Goal: Information Seeking & Learning: Learn about a topic

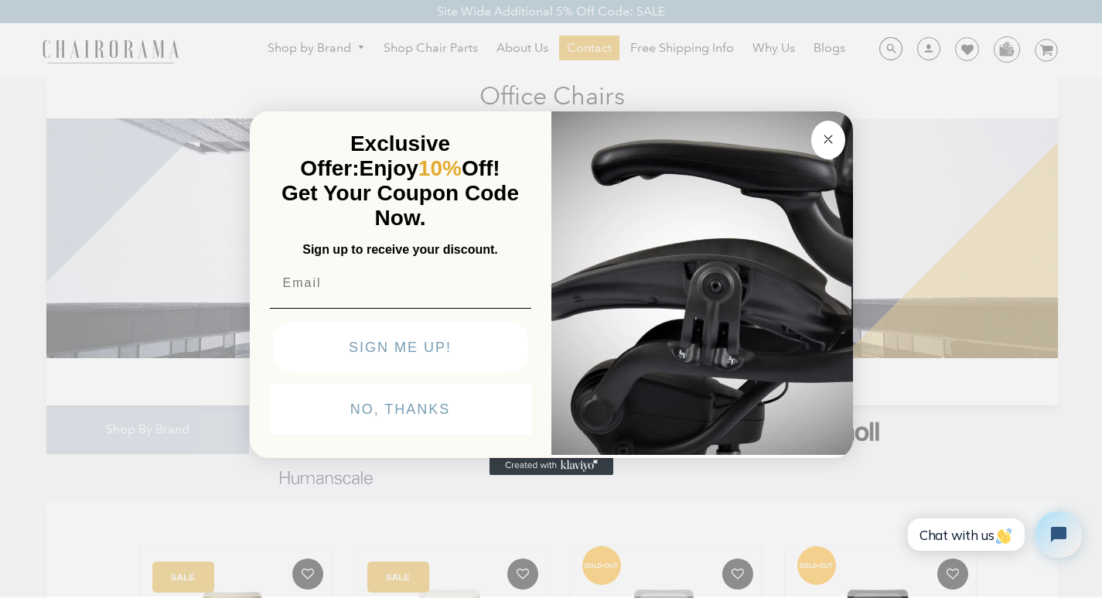
click at [766, 108] on img "POPUP Form" at bounding box center [702, 281] width 302 height 346
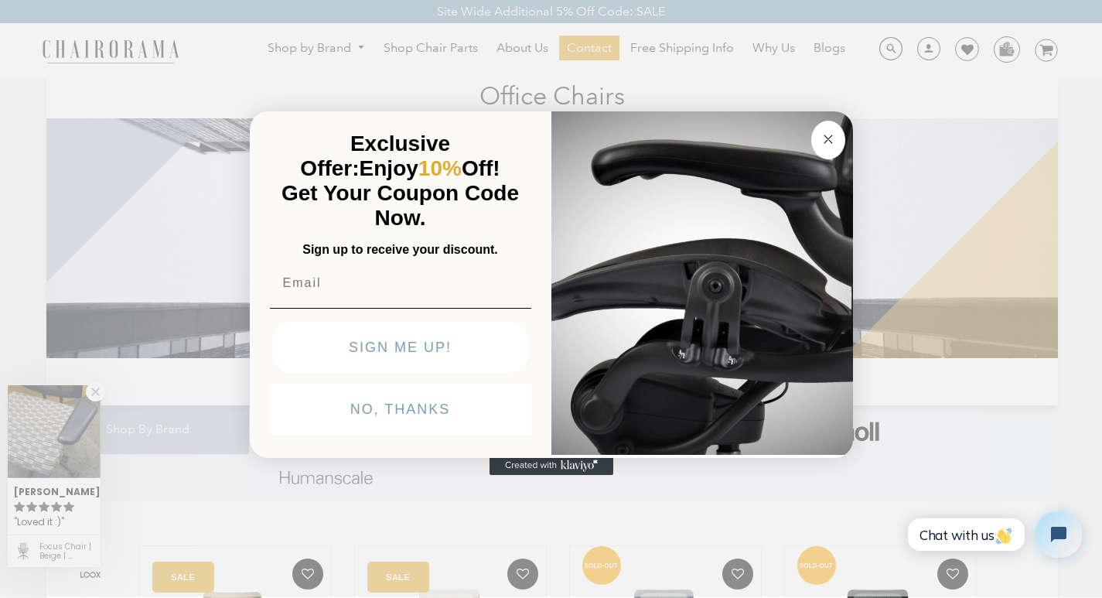
click at [813, 108] on img "POPUP Form" at bounding box center [702, 281] width 302 height 346
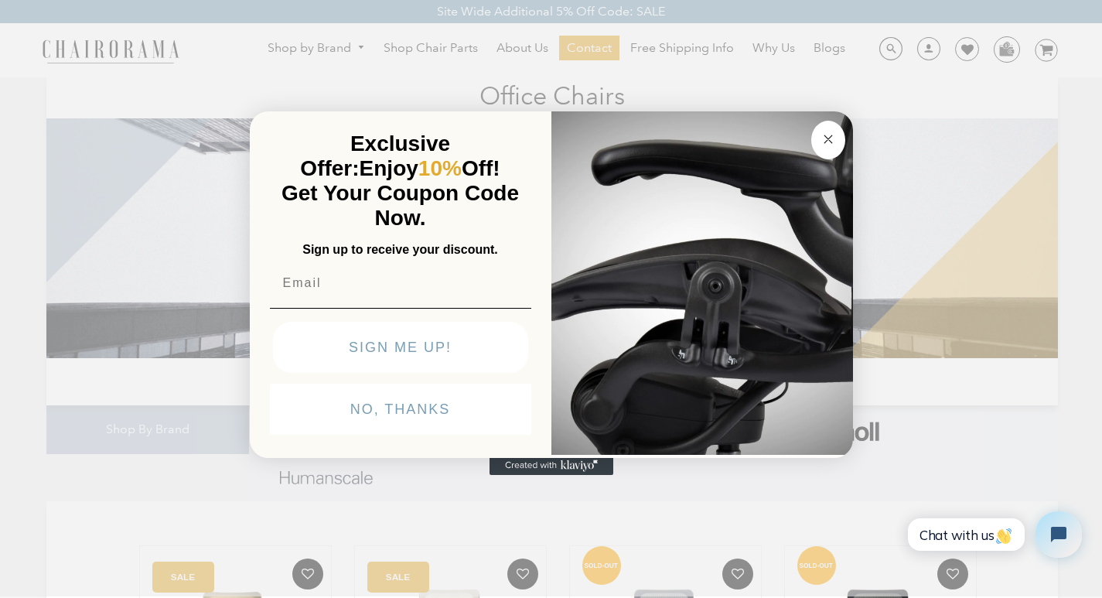
click at [517, 358] on img at bounding box center [551, 217] width 1011 height 281
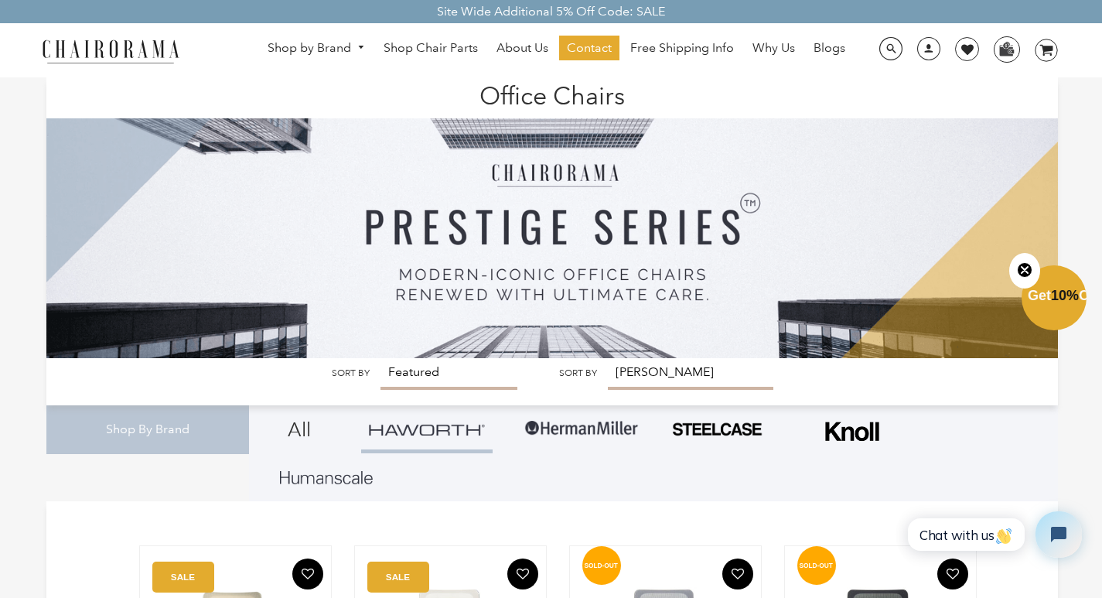
click at [408, 358] on img at bounding box center [551, 217] width 1011 height 281
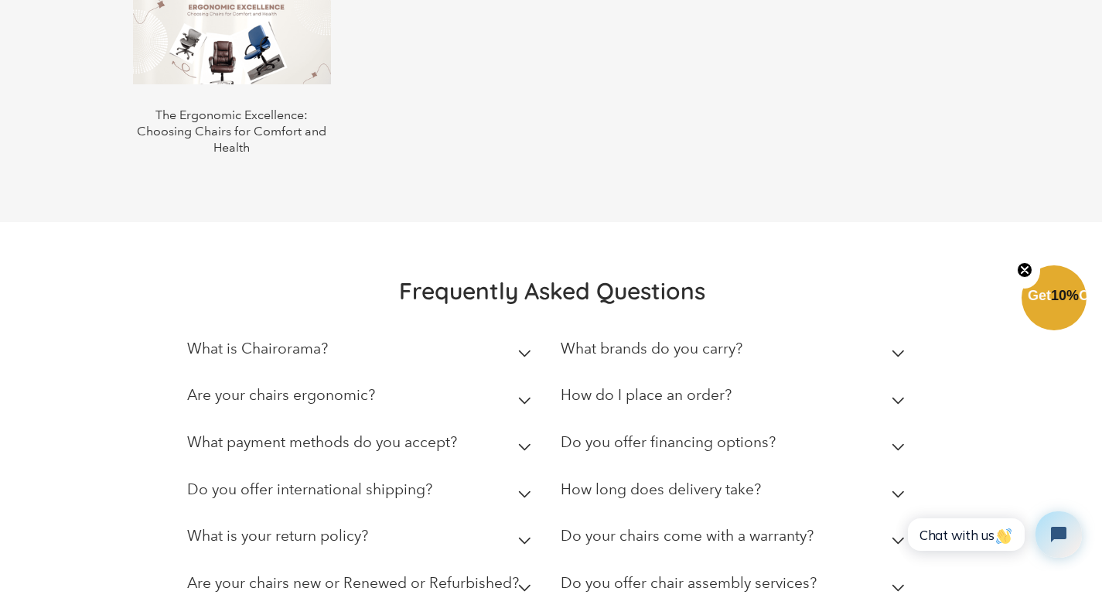
scroll to position [1935, 0]
